Goal: Task Accomplishment & Management: Complete application form

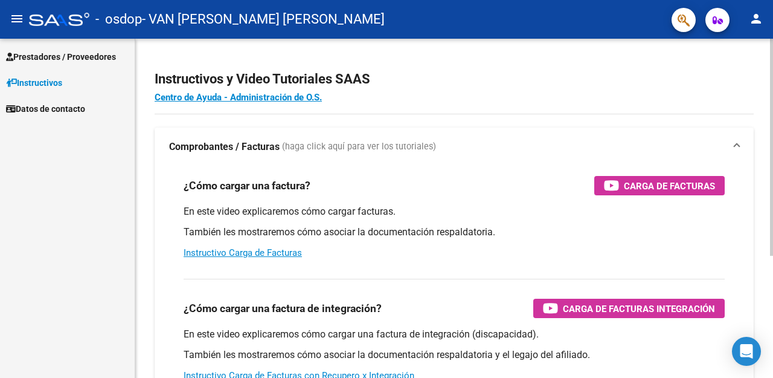
click at [767, 53] on div "Instructivos y Video Tutoriales SAAS Centro de Ayuda - Administración de O.S. C…" at bounding box center [455, 304] width 641 height 530
click at [108, 56] on span "Prestadores / Proveedores" at bounding box center [61, 56] width 110 height 13
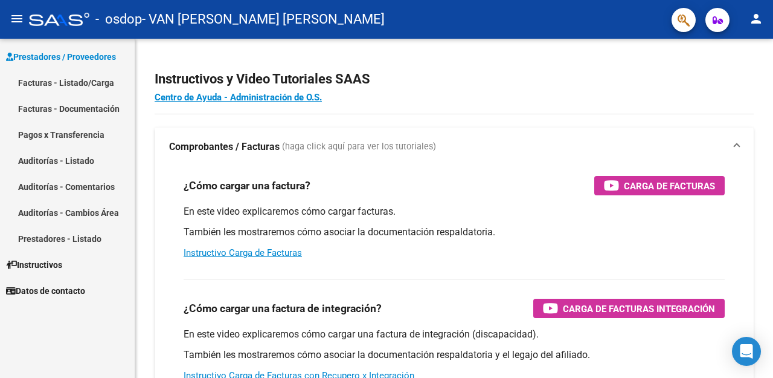
click at [105, 157] on link "Auditorías - Listado" at bounding box center [67, 160] width 135 height 26
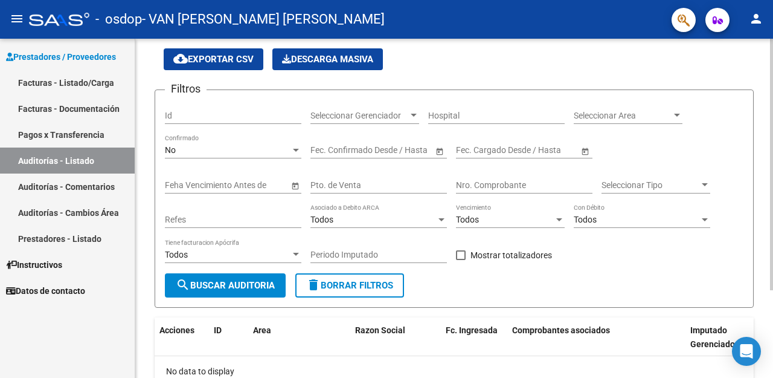
scroll to position [31, 0]
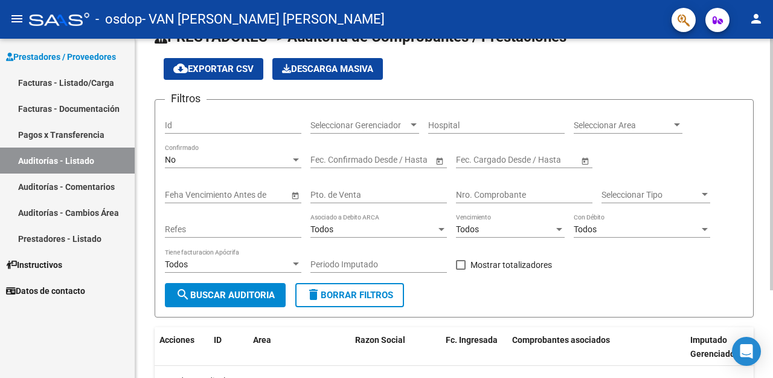
click at [759, 144] on div "PRESTADORES -> Auditoría de Comprobantes / Prestaciones cloud_download Exportar…" at bounding box center [455, 236] width 641 height 457
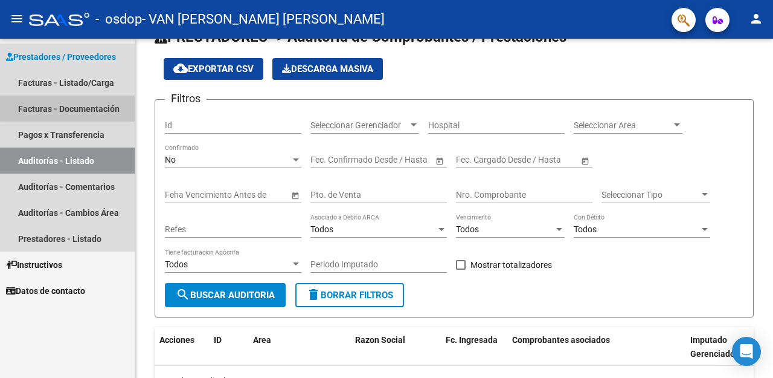
click at [82, 107] on link "Facturas - Documentación" at bounding box center [67, 108] width 135 height 26
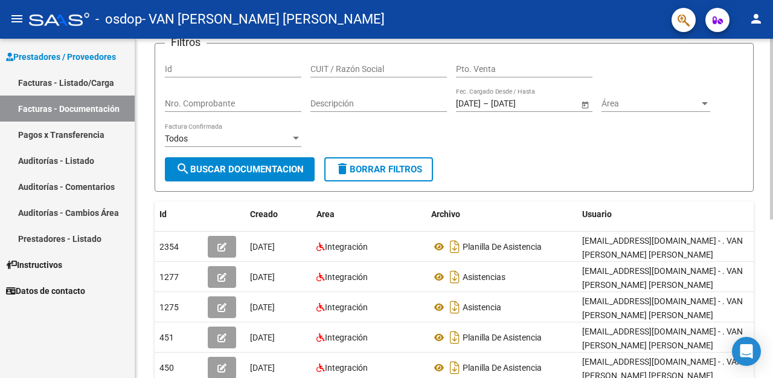
scroll to position [106, 0]
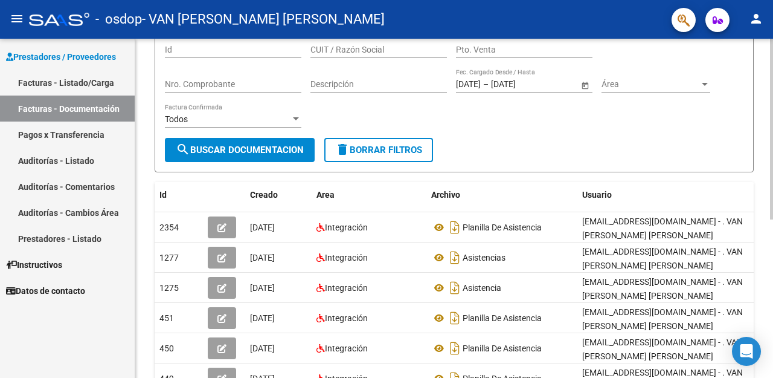
click at [764, 192] on div "PRESTADORES -> Comprobantes - Documentación Respaldatoria cloud_download Export…" at bounding box center [455, 244] width 641 height 625
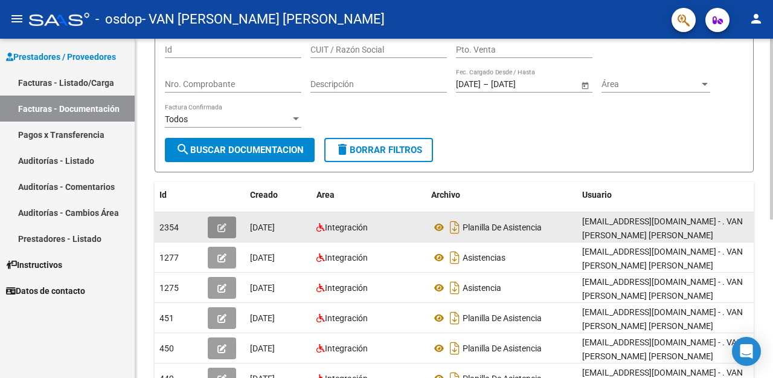
click at [219, 228] on icon "button" at bounding box center [222, 227] width 9 height 9
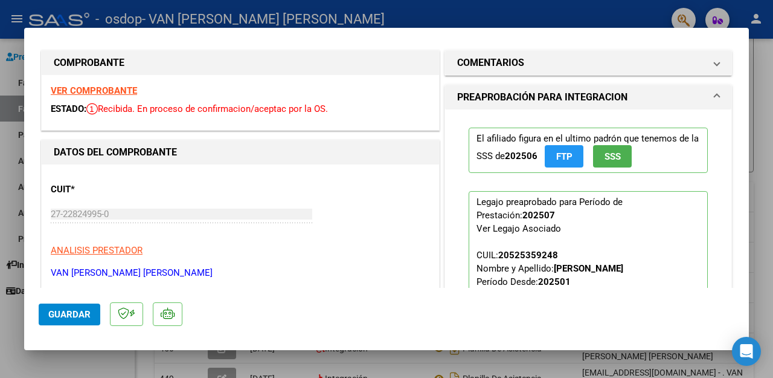
scroll to position [0, 0]
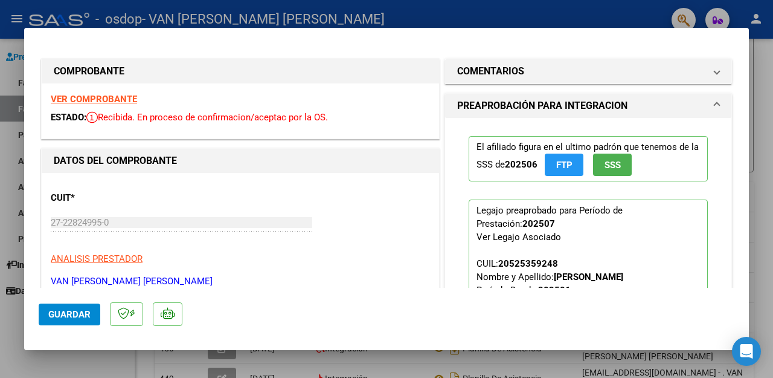
click at [773, 47] on div at bounding box center [386, 189] width 773 height 378
type input "$ 0,00"
